Goal: Task Accomplishment & Management: Use online tool/utility

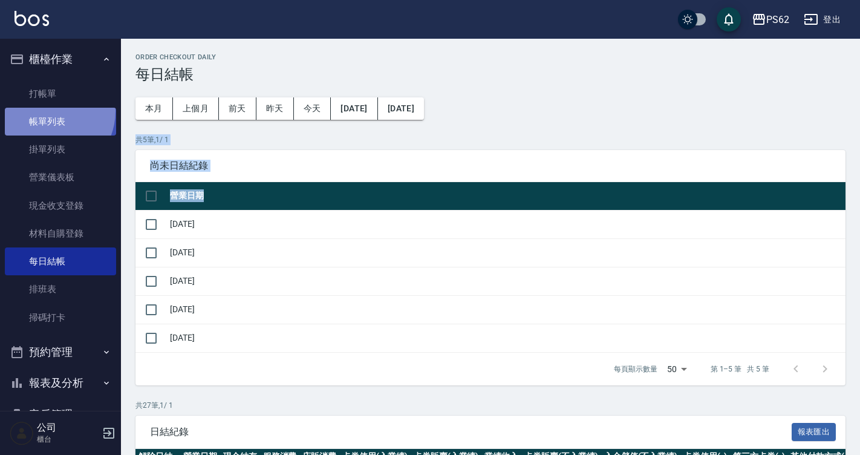
click at [45, 111] on link "帳單列表" at bounding box center [60, 122] width 111 height 28
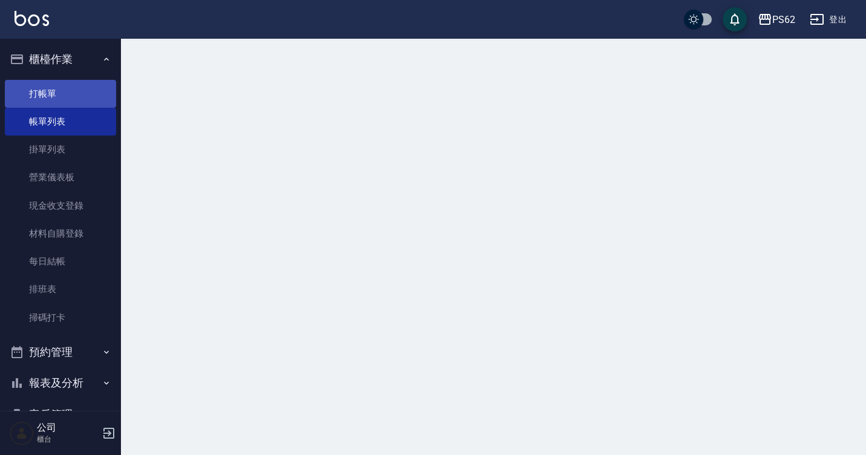
drag, startPoint x: 66, startPoint y: 71, endPoint x: 66, endPoint y: 80, distance: 9.1
click at [66, 70] on button "櫃檯作業" at bounding box center [60, 59] width 111 height 31
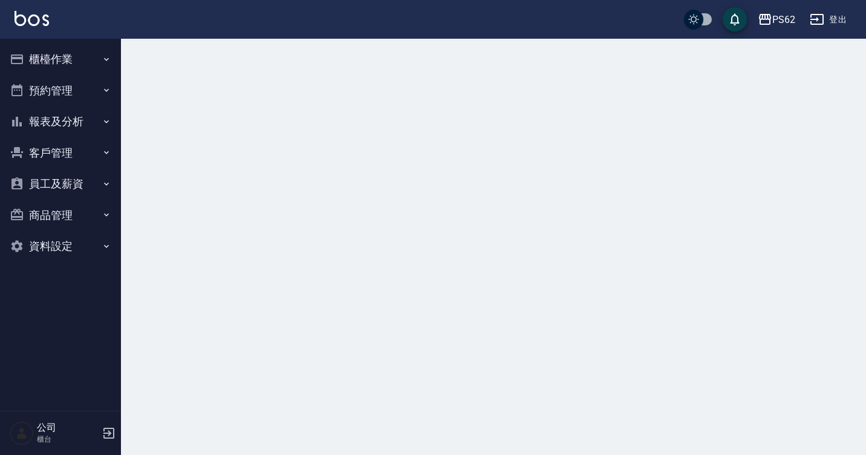
click at [66, 81] on ul "櫃檯作業 打帳單 帳單列表 掛單列表 營業儀表板 現金收支登錄 材料自購登錄 每日結帳 排班表 掃碼打卡 預約管理 預約管理 單日預約紀錄 單週預約紀錄 報表…" at bounding box center [60, 153] width 111 height 228
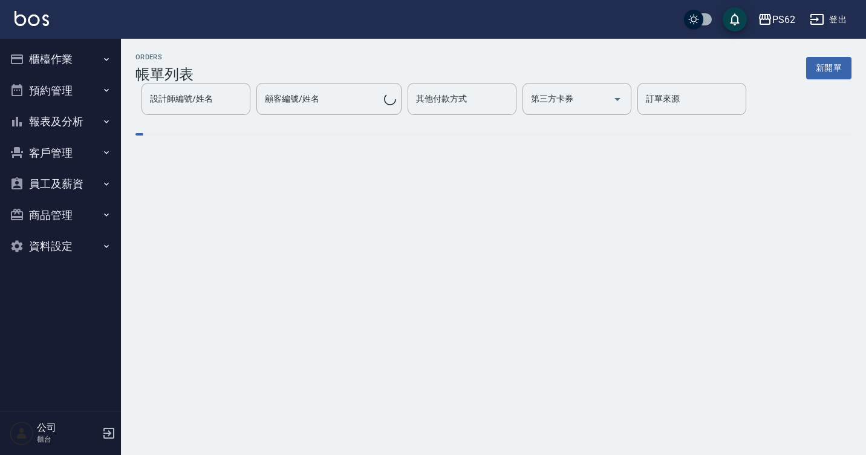
click at [68, 38] on div "PS62 登出" at bounding box center [433, 19] width 866 height 39
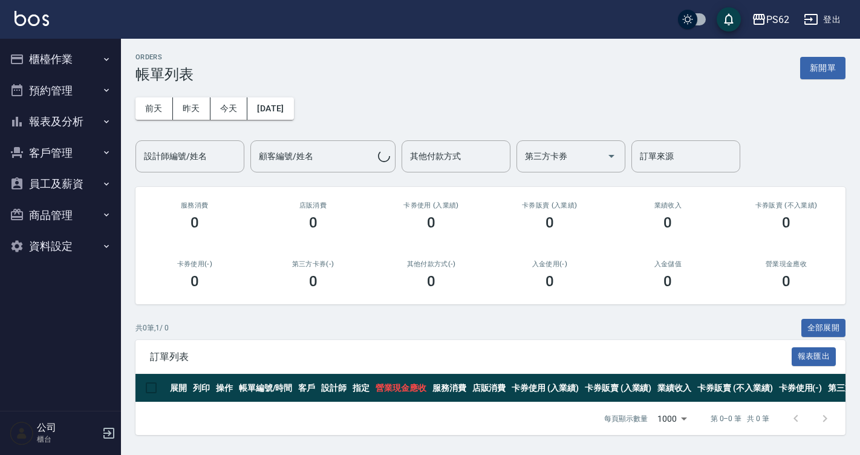
click at [64, 57] on button "櫃檯作業" at bounding box center [60, 59] width 111 height 31
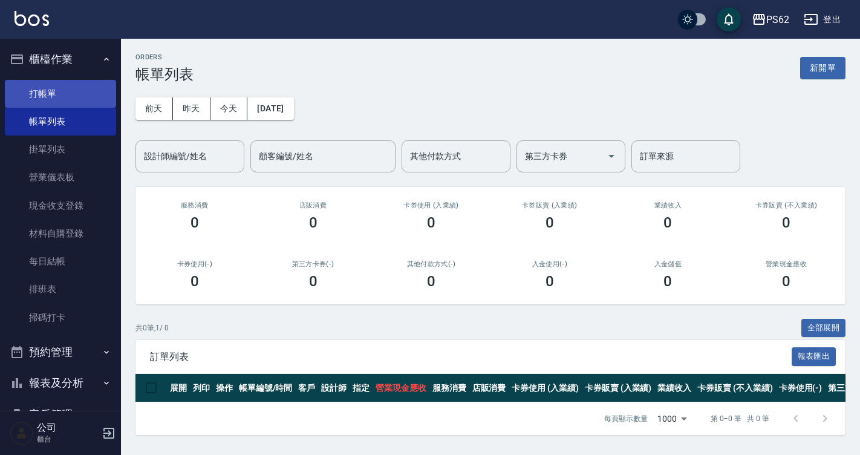
click at [66, 105] on link "打帳單" at bounding box center [60, 94] width 111 height 28
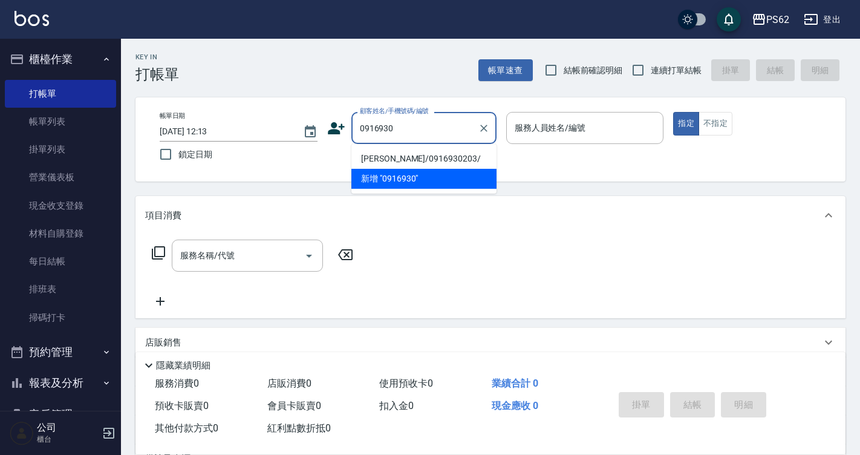
click at [375, 165] on li "陳和楷/0916930203/" at bounding box center [423, 159] width 145 height 20
type input "陳和楷/0916930203/"
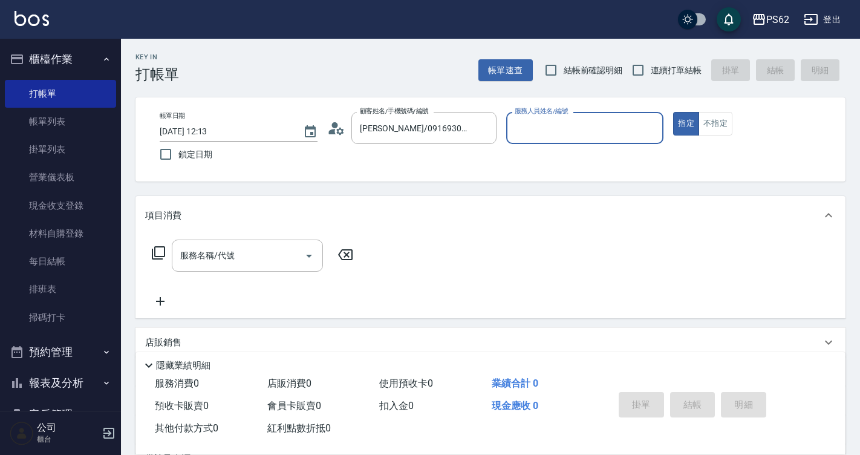
click at [327, 125] on icon at bounding box center [336, 128] width 18 height 18
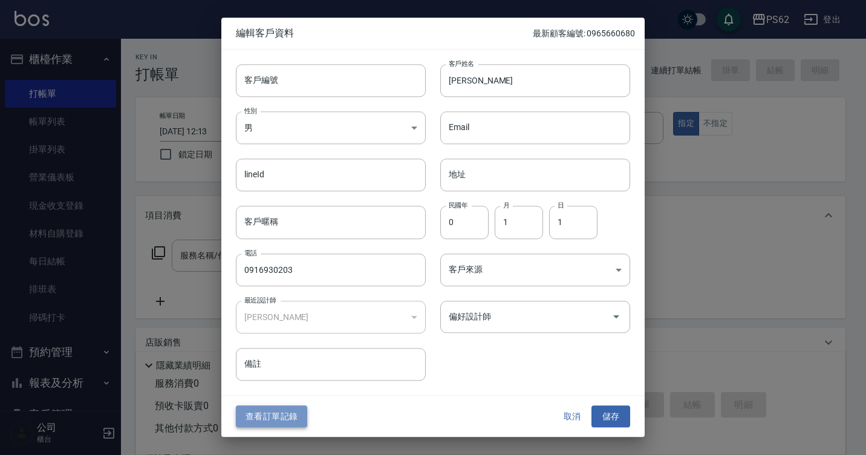
click at [264, 405] on button "查看訂單記錄" at bounding box center [271, 416] width 71 height 22
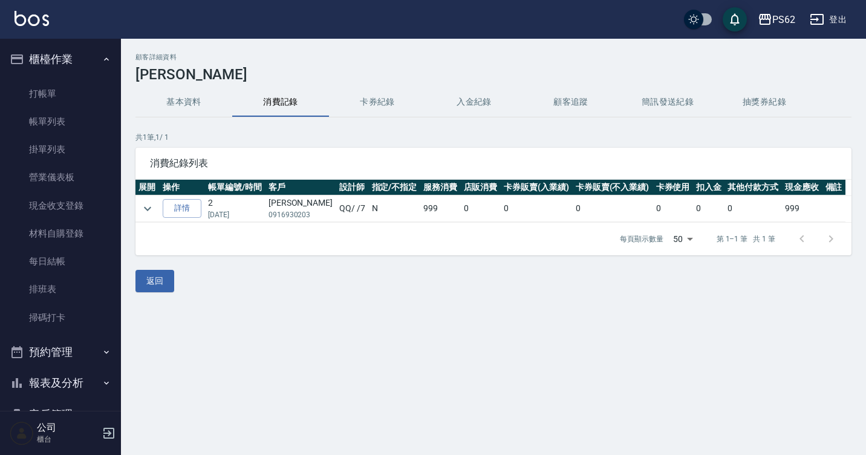
click at [342, 215] on td "QQ / /7" at bounding box center [352, 208] width 32 height 27
click at [190, 211] on link "詳情" at bounding box center [182, 208] width 39 height 19
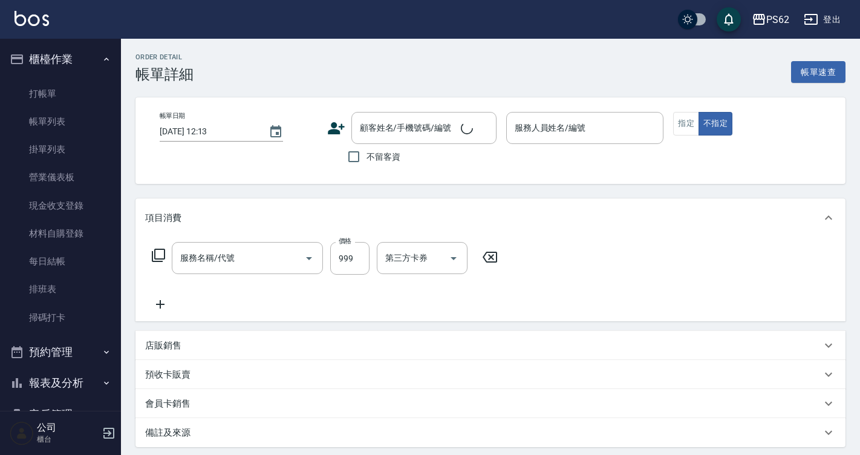
type input "2024/12/16 15:42"
type input "QQ-7"
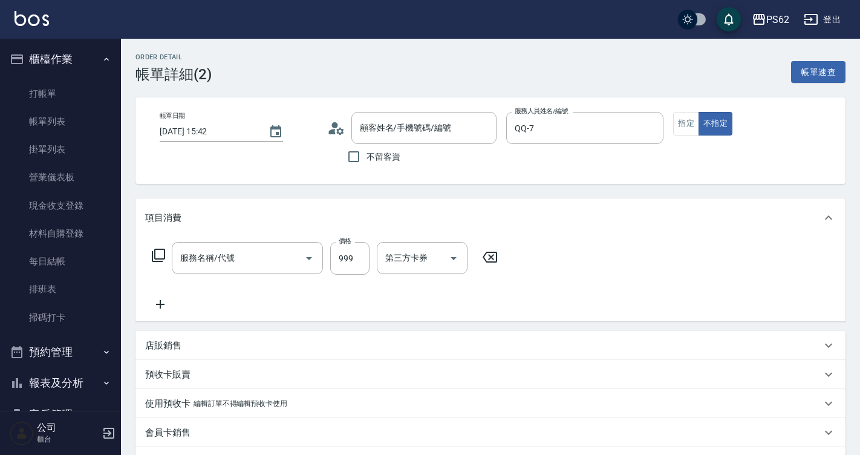
type input "陳和楷/0916930203/"
type input "洗頭皮加剪(108)"
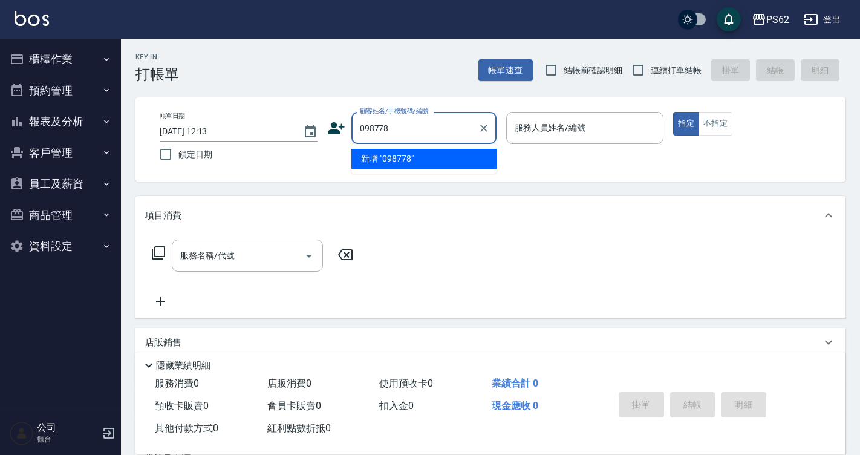
type input "0987780"
